Goal: Transaction & Acquisition: Book appointment/travel/reservation

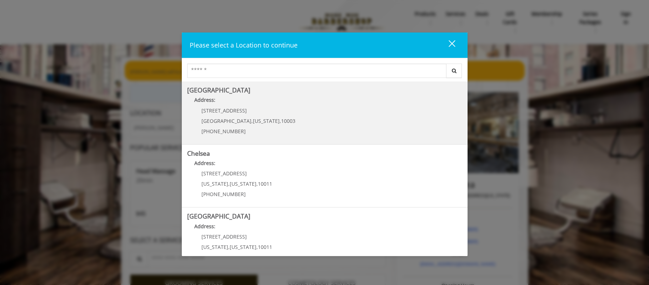
click at [260, 108] on p "[STREET_ADDRESS]" at bounding box center [248, 110] width 94 height 5
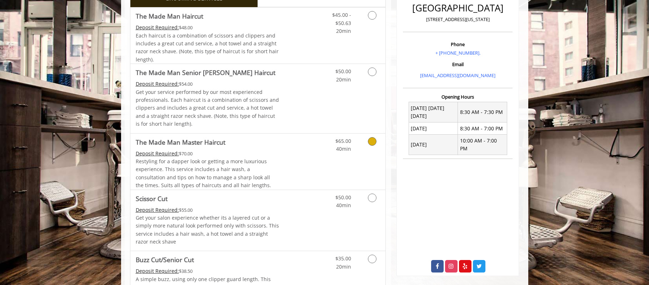
scroll to position [247, 0]
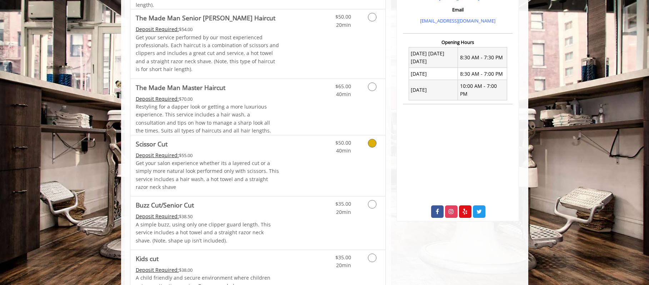
click at [254, 152] on div "Deposit Required: $55.00" at bounding box center [208, 155] width 144 height 8
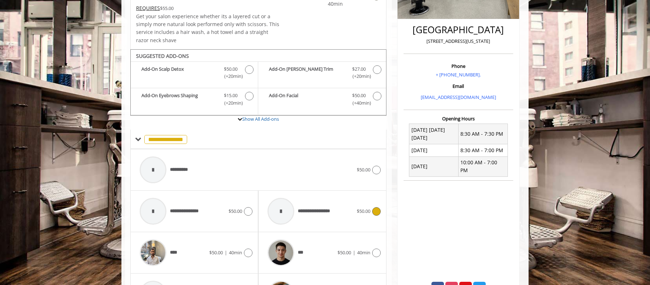
scroll to position [350, 0]
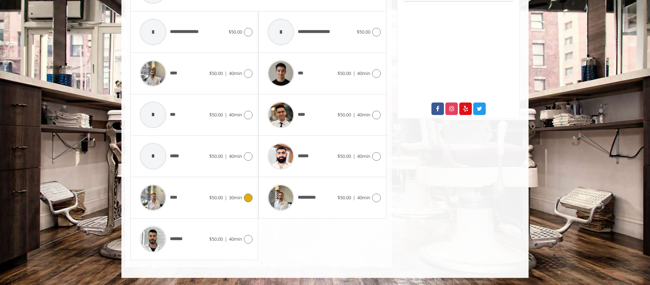
click at [241, 201] on span "$50.00 | 30min" at bounding box center [225, 198] width 33 height 8
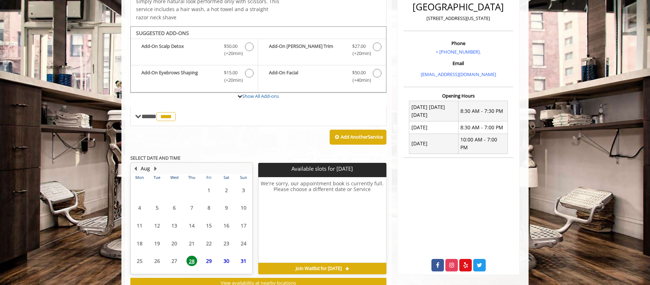
scroll to position [218, 0]
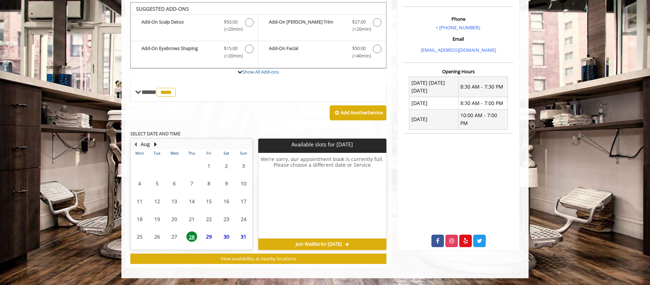
click at [209, 236] on span "29" at bounding box center [209, 236] width 11 height 10
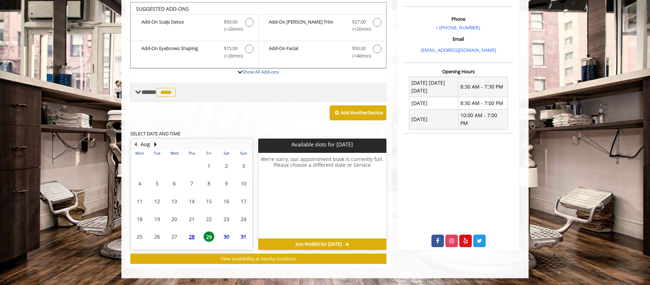
click at [140, 94] on span at bounding box center [138, 92] width 6 height 6
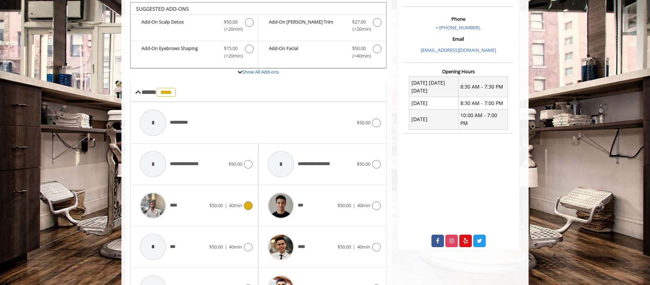
click at [246, 209] on icon at bounding box center [248, 205] width 9 height 9
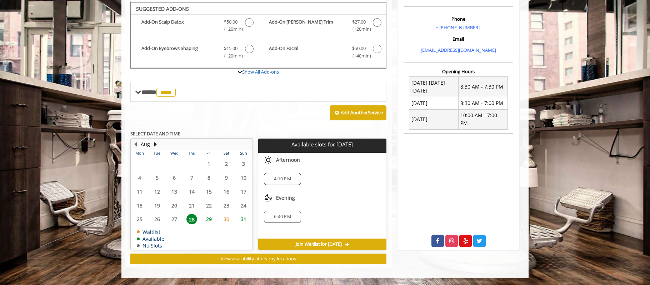
click at [211, 221] on span "29" at bounding box center [209, 219] width 11 height 10
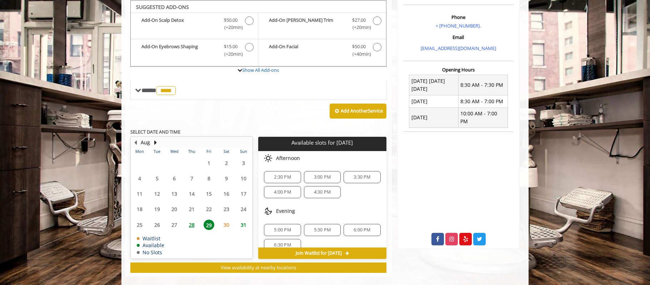
scroll to position [139, 0]
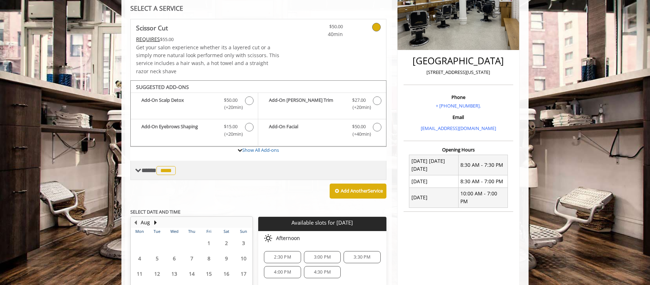
click at [139, 170] on span at bounding box center [138, 170] width 6 height 6
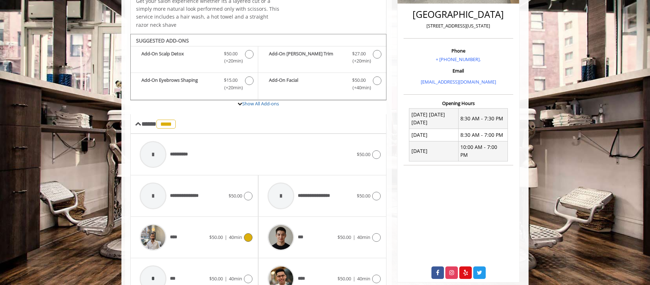
scroll to position [259, 0]
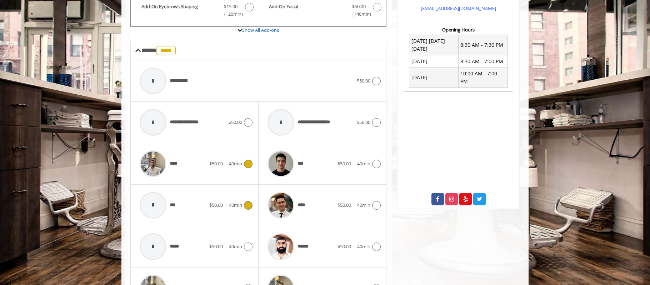
click at [236, 210] on div "* *** $50.00 | 40min" at bounding box center [194, 205] width 116 height 34
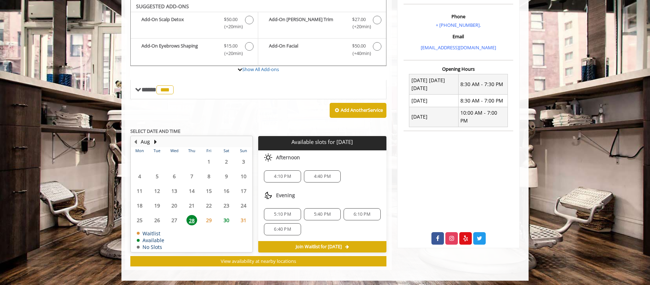
click at [210, 219] on span "29" at bounding box center [209, 220] width 11 height 10
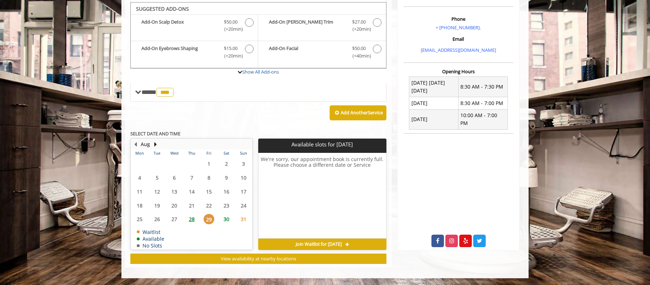
scroll to position [199, 0]
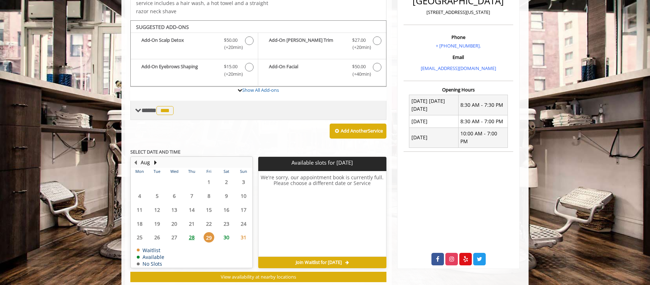
click at [198, 112] on div "**** *** ********" at bounding box center [258, 110] width 256 height 19
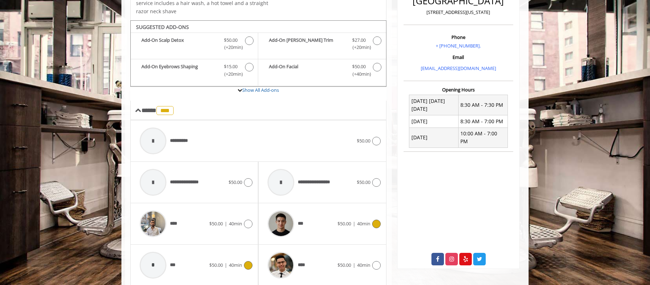
scroll to position [424, 0]
